Goal: Book appointment/travel/reservation

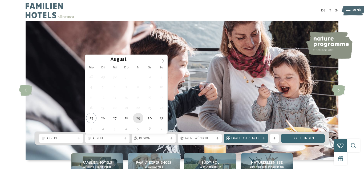
type div "29.08.2025"
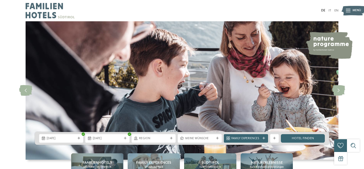
click at [135, 122] on img at bounding box center [182, 90] width 313 height 139
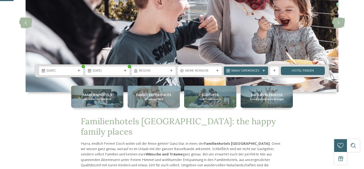
scroll to position [80, 0]
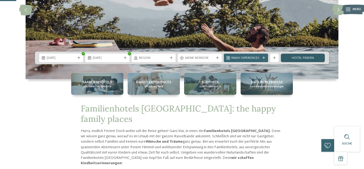
click at [296, 57] on link "Hotel finden" at bounding box center [303, 58] width 44 height 9
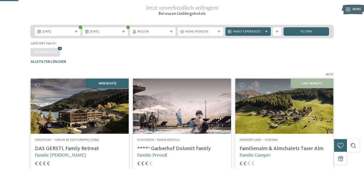
scroll to position [72, 0]
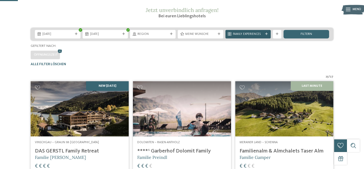
click at [261, 36] on span "Family Experiences" at bounding box center [248, 34] width 31 height 4
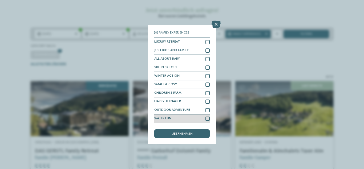
click at [209, 118] on div at bounding box center [207, 119] width 4 height 4
click at [190, 134] on span "übernehmen" at bounding box center [182, 133] width 21 height 3
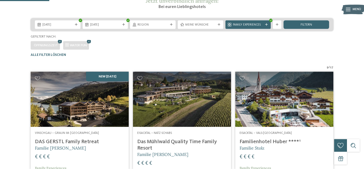
scroll to position [73, 0]
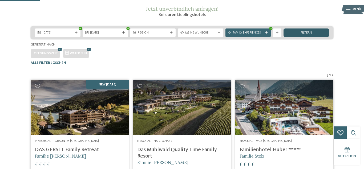
click at [299, 37] on div "filtern" at bounding box center [306, 33] width 46 height 9
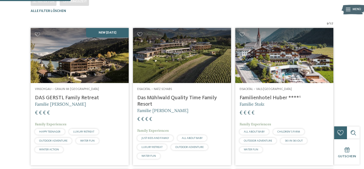
scroll to position [132, 0]
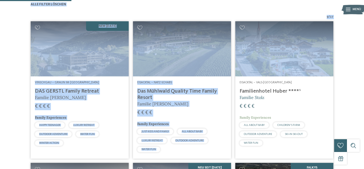
drag, startPoint x: 322, startPoint y: 6, endPoint x: 326, endPoint y: 38, distance: 31.8
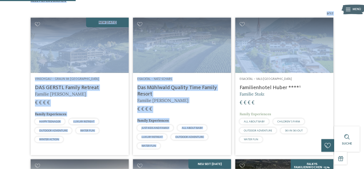
scroll to position [138, 0]
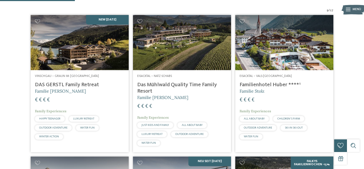
scroll to position [570, 0]
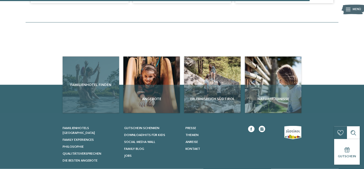
click at [108, 88] on span "Familienhotel finden" at bounding box center [91, 84] width 52 height 5
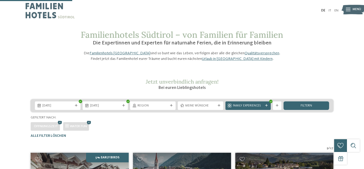
scroll to position [132, 0]
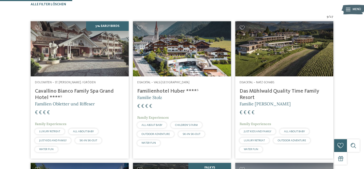
click at [105, 54] on img at bounding box center [80, 48] width 98 height 55
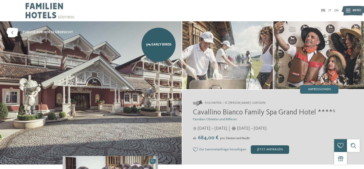
click at [269, 152] on div "jetzt anfragen" at bounding box center [270, 149] width 38 height 9
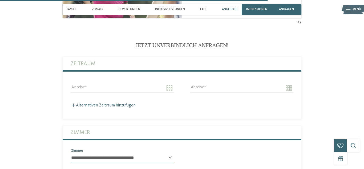
scroll to position [1100, 0]
click at [170, 84] on input "Anreise" at bounding box center [122, 88] width 103 height 9
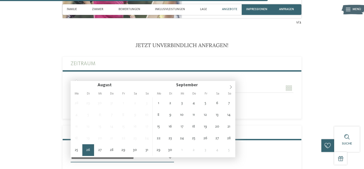
type input "**********"
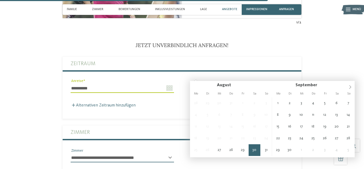
type input "**********"
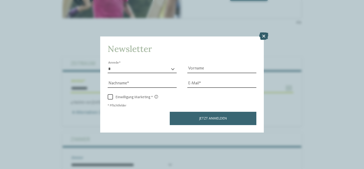
click at [262, 36] on icon at bounding box center [263, 35] width 9 height 7
